Goal: Information Seeking & Learning: Learn about a topic

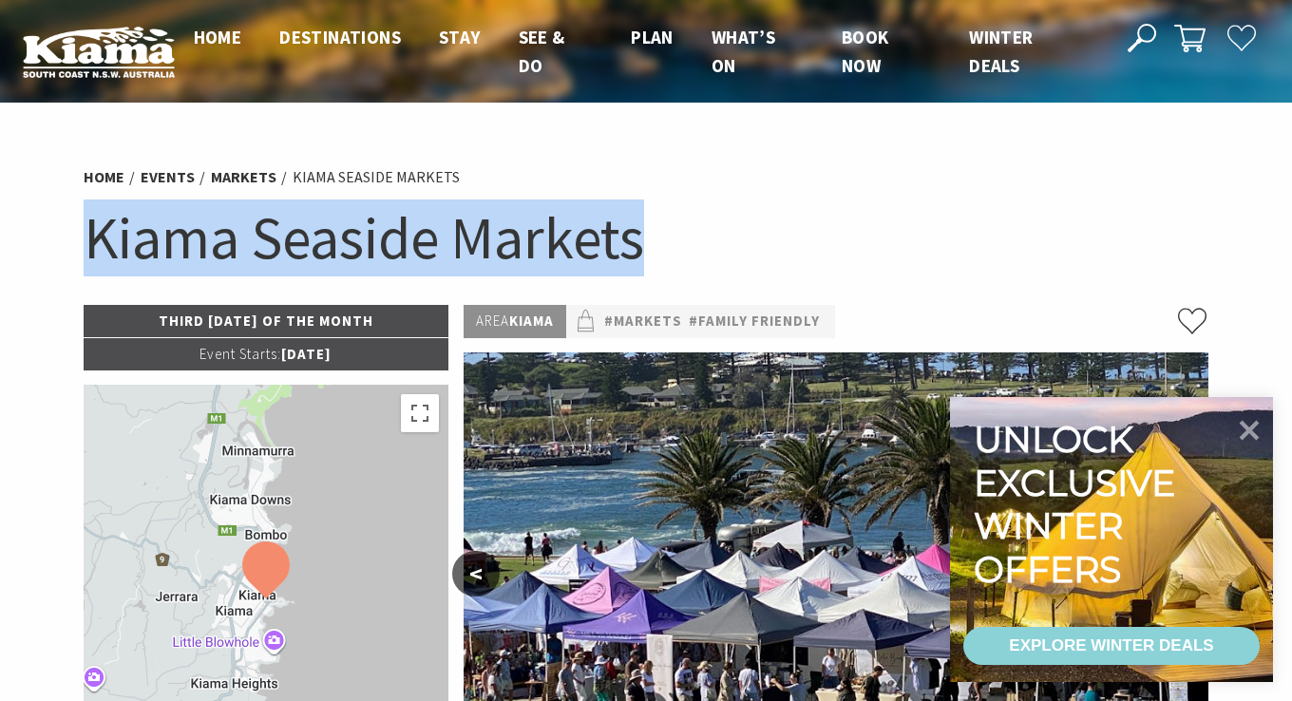
drag, startPoint x: 578, startPoint y: 242, endPoint x: 66, endPoint y: 254, distance: 512.1
copy h1 "Kiama Seaside Markets"
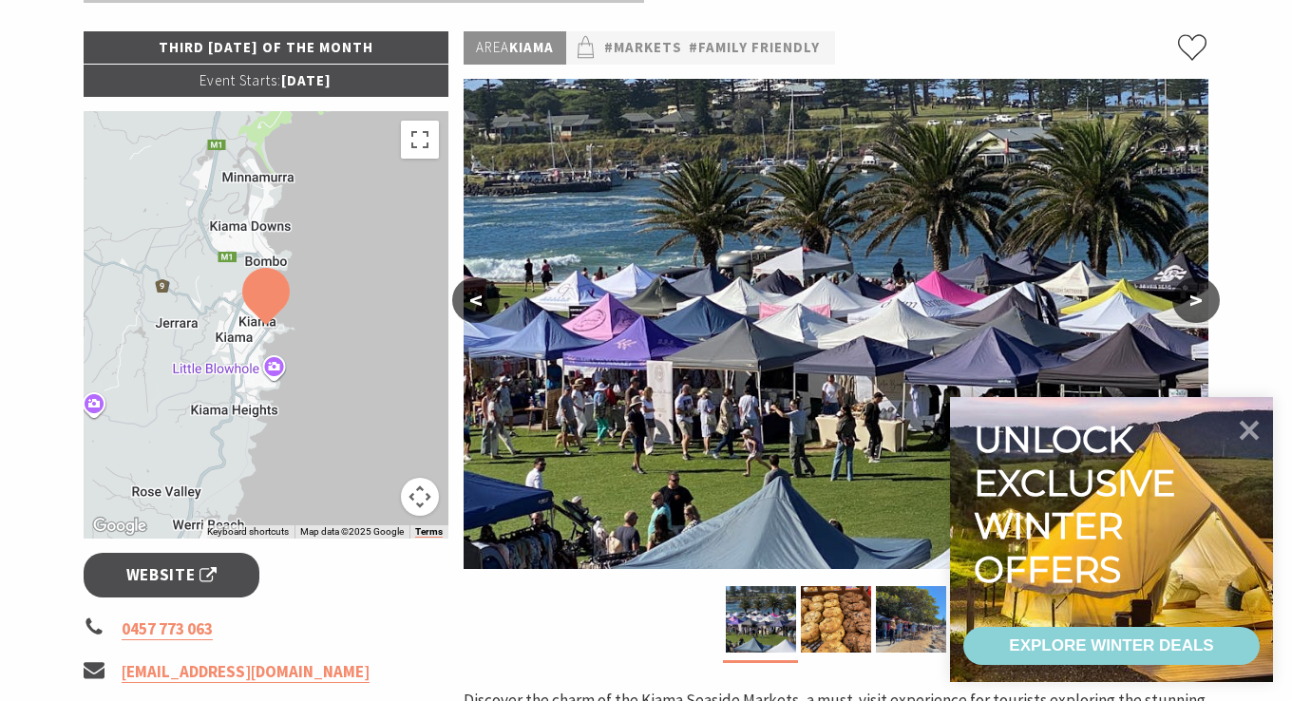
scroll to position [380, 0]
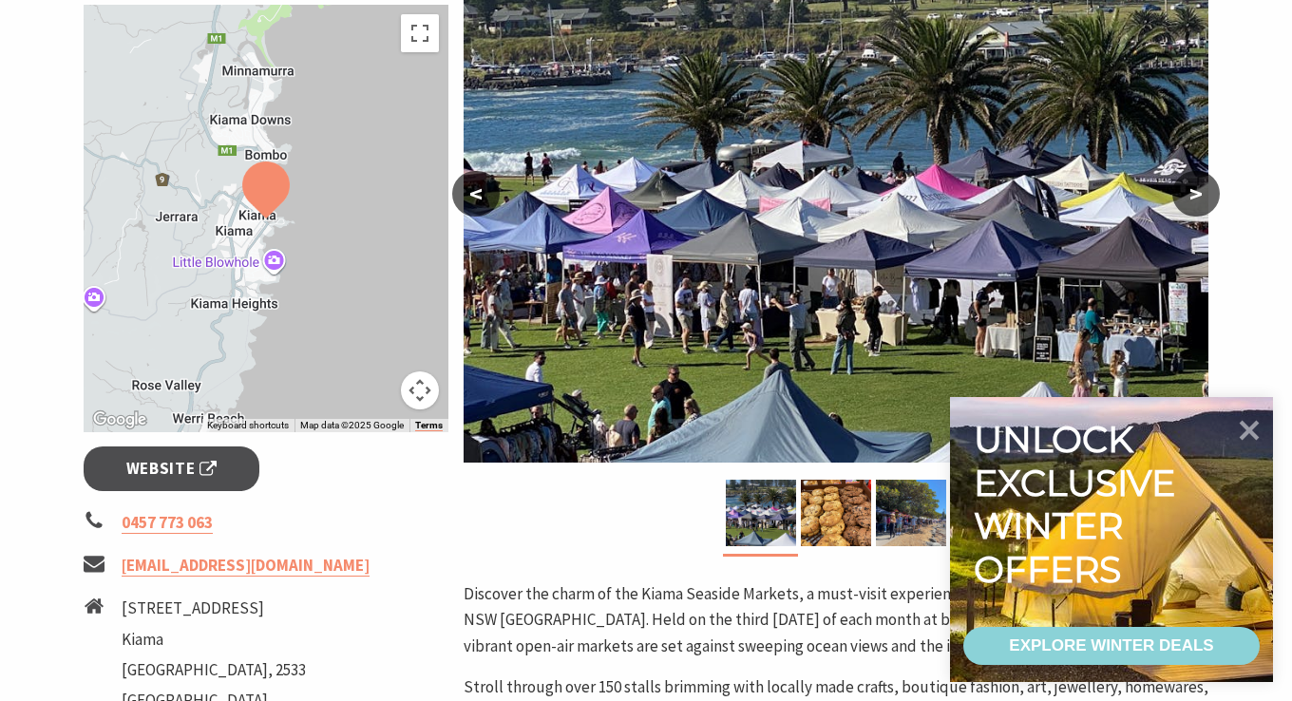
drag, startPoint x: 940, startPoint y: 662, endPoint x: 996, endPoint y: 700, distance: 66.9
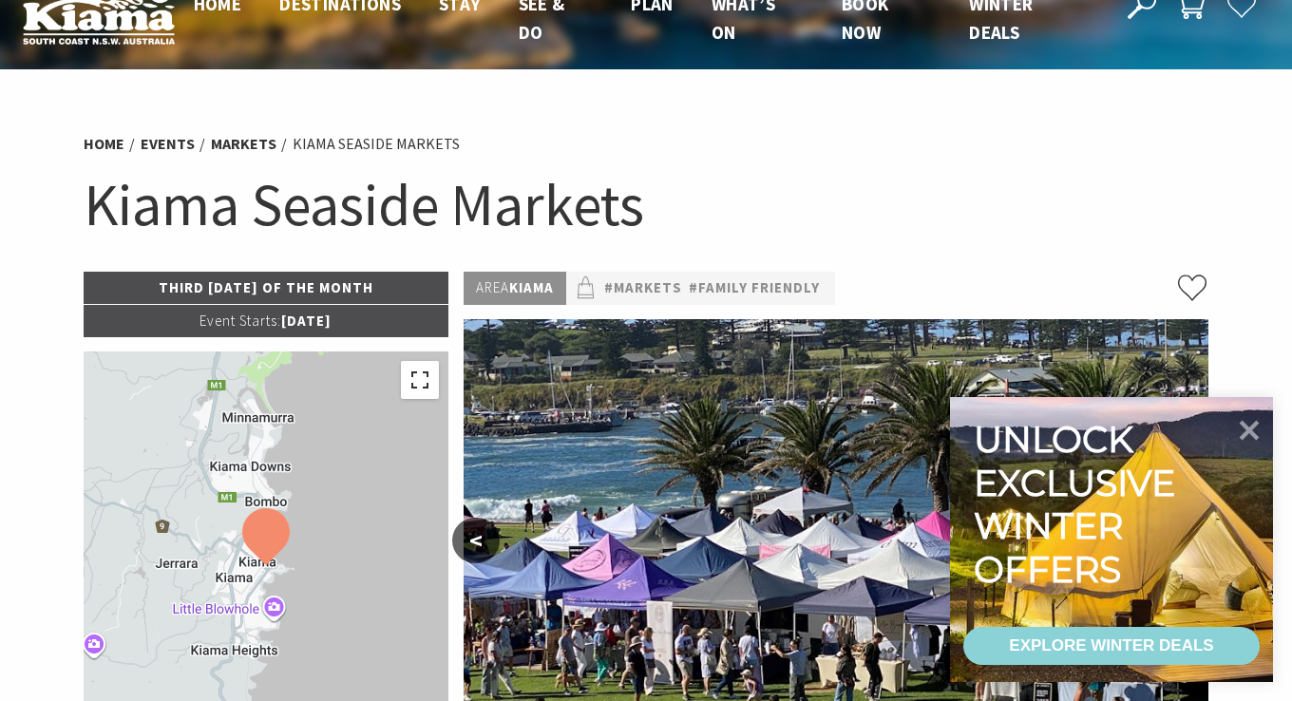
scroll to position [0, 0]
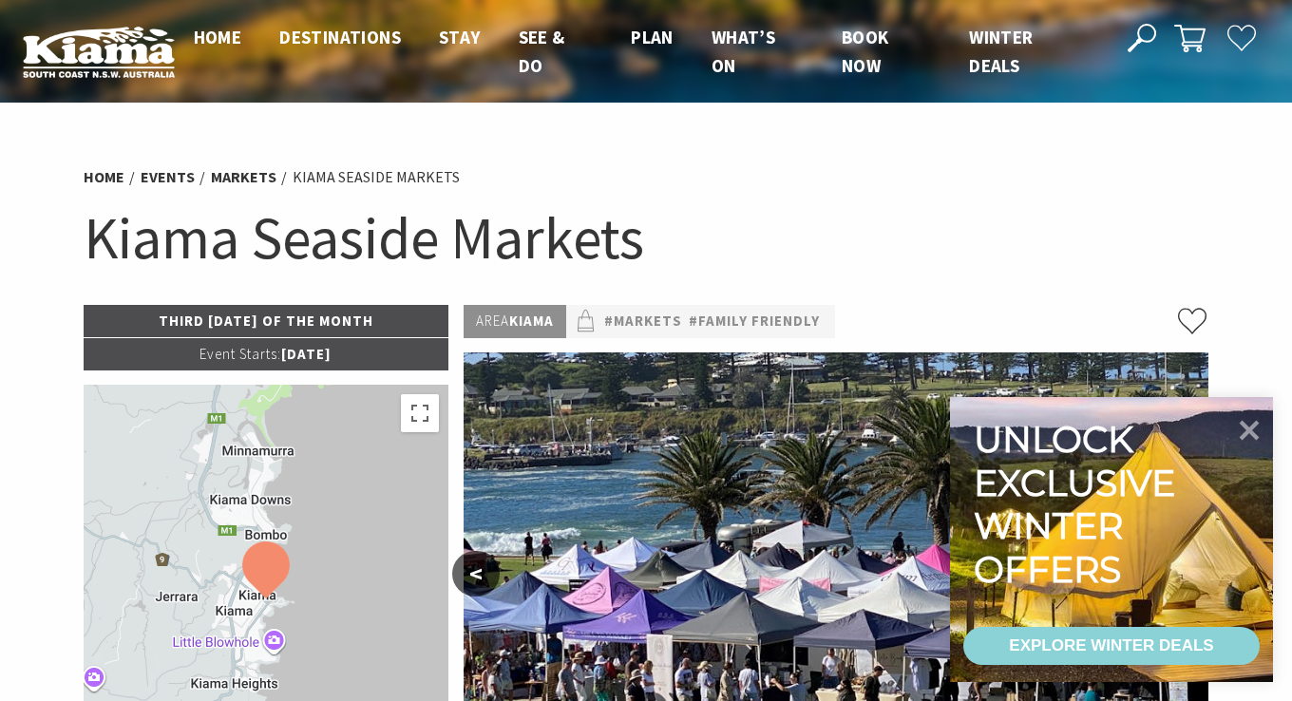
drag, startPoint x: 445, startPoint y: 246, endPoint x: 456, endPoint y: 246, distance: 11.4
click at [446, 246] on h1 "Kiama Seaside Markets" at bounding box center [646, 237] width 1125 height 77
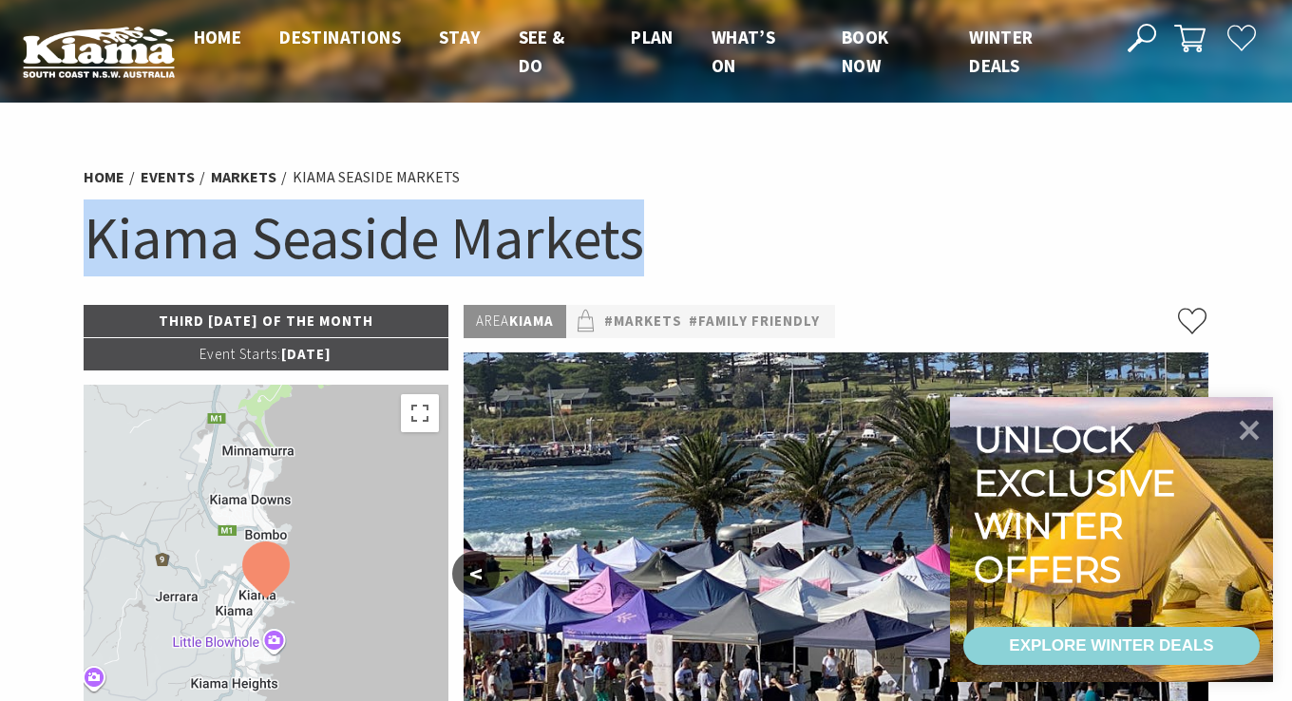
drag, startPoint x: 693, startPoint y: 256, endPoint x: -4, endPoint y: 264, distance: 697.3
copy h1 "Kiama Seaside Markets"
